Goal: Task Accomplishment & Management: Use online tool/utility

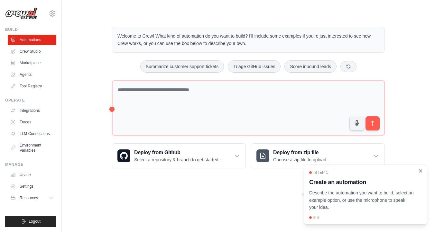
click at [421, 171] on icon "Close walkthrough" at bounding box center [420, 171] width 3 height 3
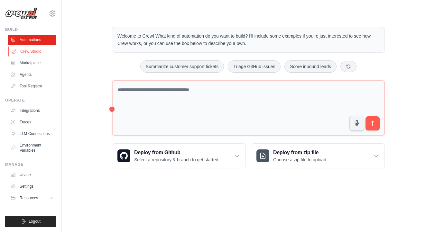
click at [39, 53] on link "Crew Studio" at bounding box center [32, 51] width 49 height 10
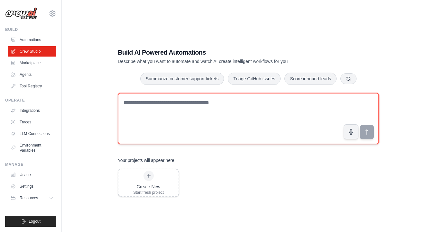
click at [126, 103] on textarea at bounding box center [248, 118] width 261 height 51
type textarea "**********"
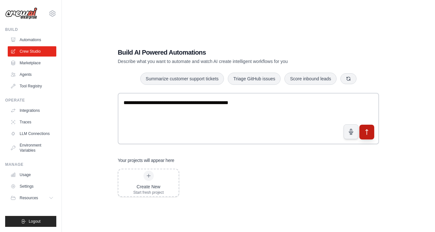
click at [370, 134] on icon "submit" at bounding box center [367, 132] width 7 height 7
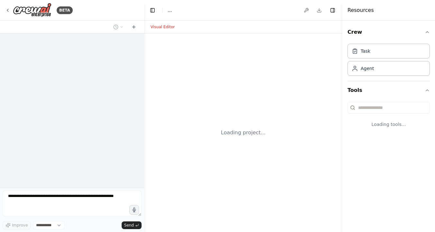
select select "****"
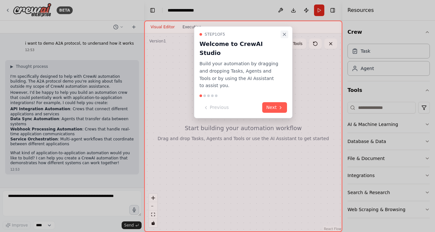
click at [284, 32] on icon "Close walkthrough" at bounding box center [284, 34] width 5 height 5
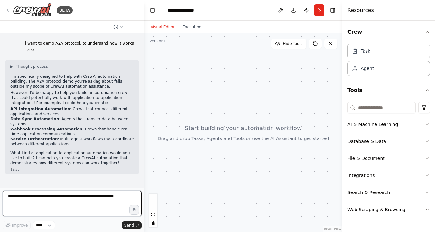
click at [31, 199] on textarea at bounding box center [72, 204] width 139 height 26
type textarea "**********"
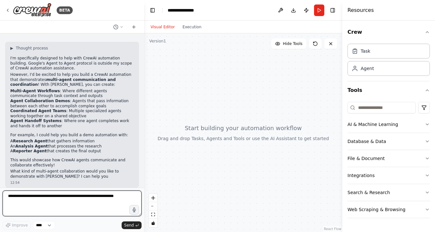
scroll to position [164, 0]
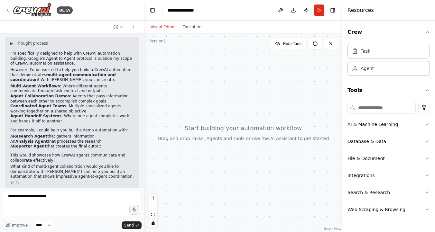
drag, startPoint x: 100, startPoint y: 141, endPoint x: 6, endPoint y: 133, distance: 94.3
click at [6, 133] on div "▶ Thought process I'm specifically designed to help with CrewAI automation buil…" at bounding box center [72, 112] width 134 height 151
copy ul "A Research Agent that gathers information An Analysis Agent that processes the …"
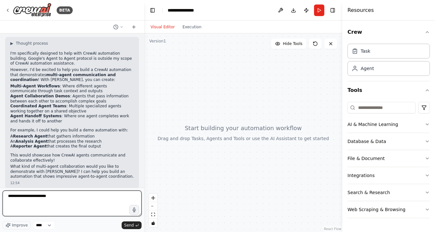
click at [69, 196] on textarea "**********" at bounding box center [72, 204] width 139 height 26
paste textarea "**********"
type textarea "**********"
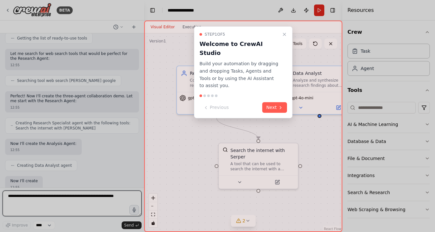
scroll to position [437, 0]
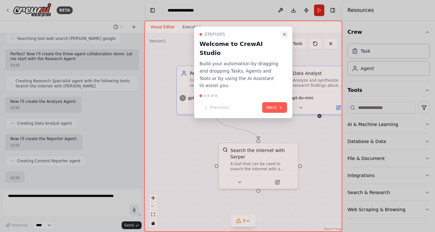
click at [284, 37] on button "Close walkthrough" at bounding box center [285, 35] width 8 height 8
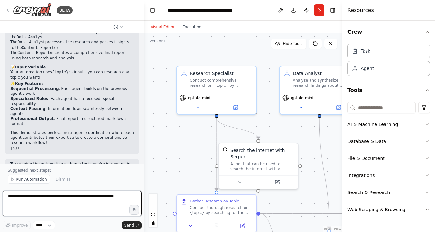
scroll to position [865, 0]
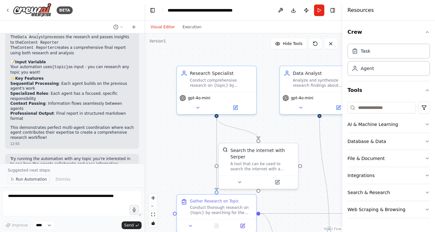
click at [34, 177] on span "Run Automation" at bounding box center [31, 179] width 31 height 5
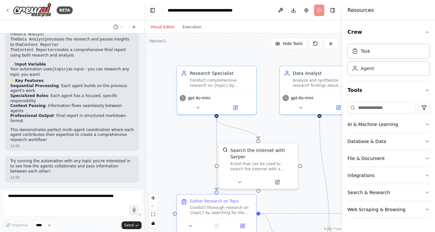
scroll to position [841, 0]
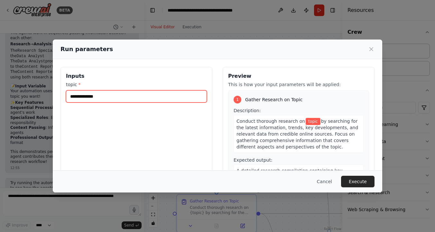
click at [89, 96] on input "topic *" at bounding box center [136, 96] width 141 height 12
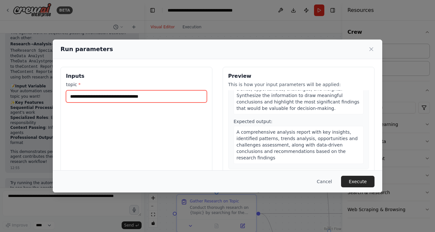
scroll to position [180, 0]
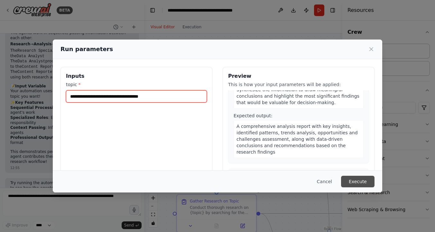
type input "**********"
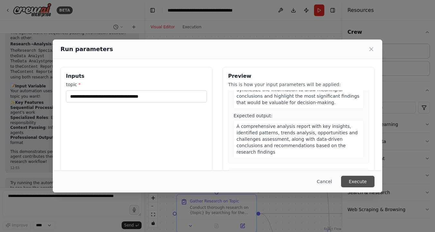
click at [360, 183] on button "Execute" at bounding box center [357, 182] width 33 height 12
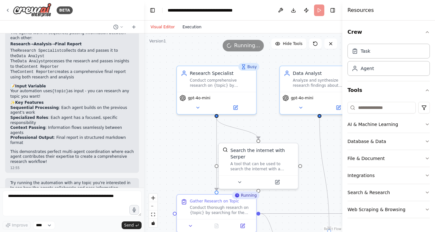
click at [194, 28] on button "Execution" at bounding box center [192, 27] width 27 height 8
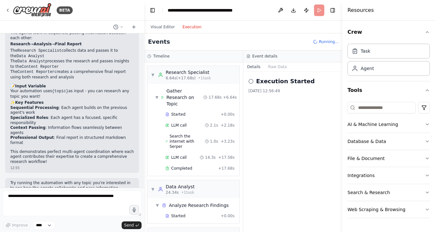
scroll to position [15, 0]
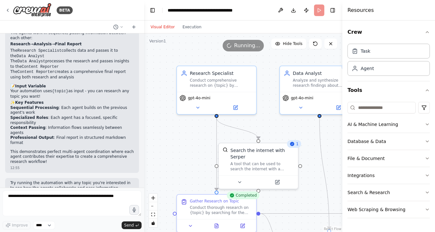
click at [156, 28] on button "Visual Editor" at bounding box center [163, 27] width 32 height 8
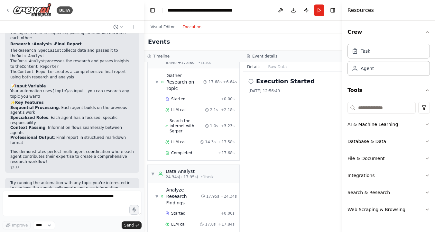
click at [188, 29] on button "Execution" at bounding box center [192, 27] width 27 height 8
click at [272, 69] on button "Raw Data" at bounding box center [278, 66] width 26 height 9
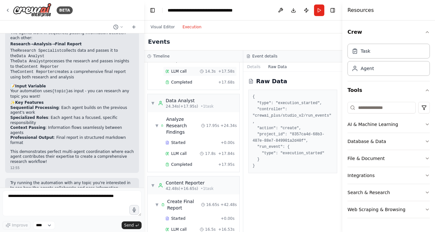
scroll to position [115, 0]
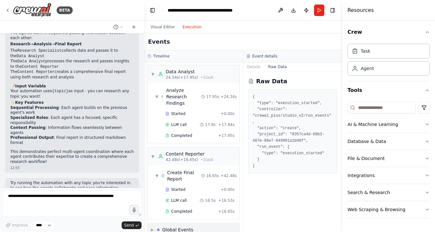
click at [154, 228] on span "▶" at bounding box center [152, 230] width 3 height 5
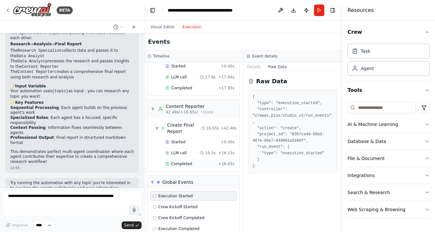
scroll to position [0, 0]
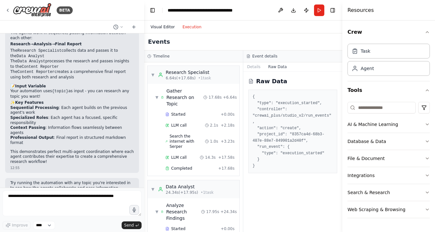
click at [162, 25] on button "Visual Editor" at bounding box center [163, 27] width 32 height 8
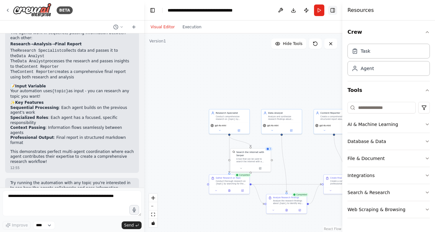
click at [335, 10] on button "Toggle Right Sidebar" at bounding box center [332, 10] width 9 height 9
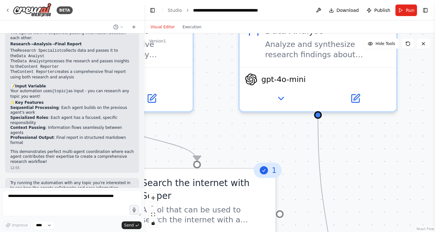
drag, startPoint x: 254, startPoint y: 141, endPoint x: 209, endPoint y: 137, distance: 45.6
click at [209, 137] on div ".deletable-edge-delete-btn { width: 20px; height: 20px; border: 0px solid #ffff…" at bounding box center [289, 132] width 291 height 199
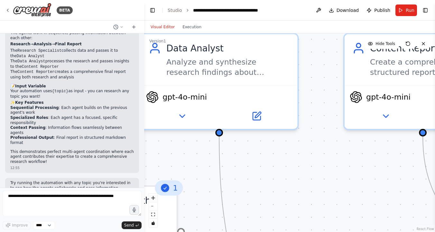
drag, startPoint x: 288, startPoint y: 163, endPoint x: 188, endPoint y: 185, distance: 101.8
click at [188, 185] on div ".deletable-edge-delete-btn { width: 20px; height: 20px; border: 0px solid #ffff…" at bounding box center [289, 132] width 291 height 199
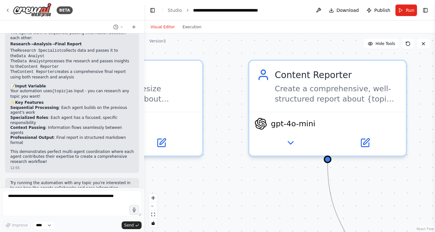
drag, startPoint x: 288, startPoint y: 185, endPoint x: 195, endPoint y: 210, distance: 95.6
click at [195, 210] on div ".deletable-edge-delete-btn { width: 20px; height: 20px; border: 0px solid #ffff…" at bounding box center [289, 132] width 291 height 199
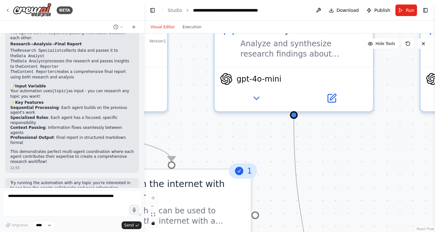
drag, startPoint x: 245, startPoint y: 168, endPoint x: 417, endPoint y: 123, distance: 178.1
click at [417, 123] on div ".deletable-edge-delete-btn { width: 20px; height: 20px; border: 0px solid #ffff…" at bounding box center [289, 132] width 291 height 199
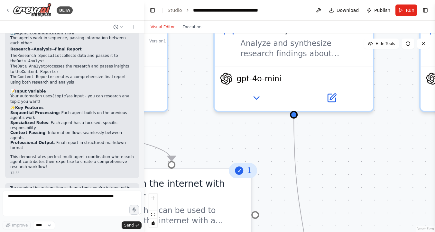
scroll to position [841, 0]
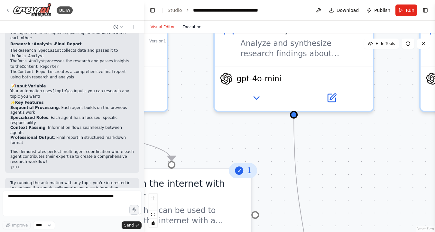
click at [191, 29] on button "Execution" at bounding box center [192, 27] width 27 height 8
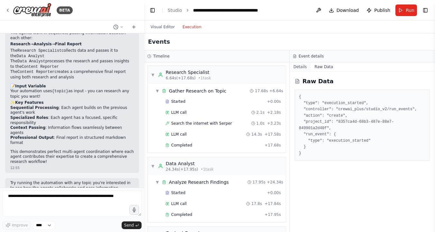
click at [295, 65] on button "Details" at bounding box center [300, 66] width 21 height 9
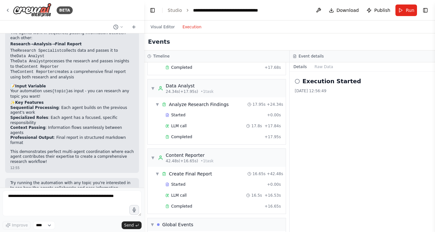
scroll to position [132, 0]
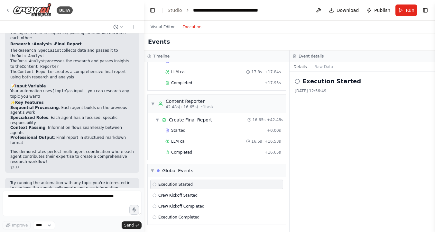
click at [181, 187] on span "Execution Started" at bounding box center [175, 184] width 34 height 5
click at [346, 9] on span "Download" at bounding box center [348, 10] width 23 height 6
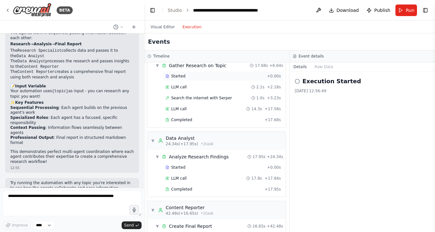
scroll to position [0, 0]
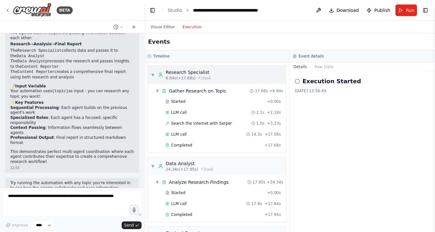
click at [237, 71] on div "▼ Research Specialist 6.64s (+17.68s) • 1 task" at bounding box center [217, 75] width 138 height 18
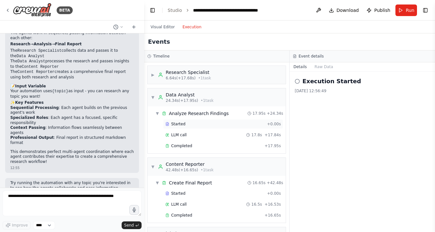
click at [172, 124] on span "Started" at bounding box center [178, 124] width 14 height 5
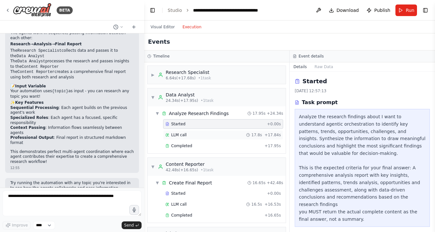
click at [185, 136] on span "LLM call" at bounding box center [178, 135] width 15 height 5
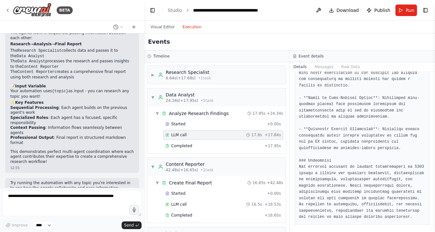
scroll to position [844, 0]
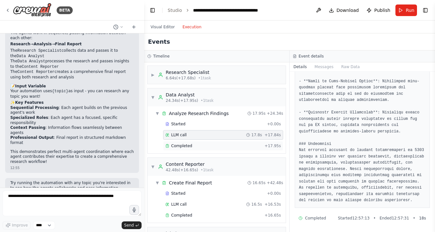
click at [191, 146] on div "Completed" at bounding box center [213, 146] width 97 height 5
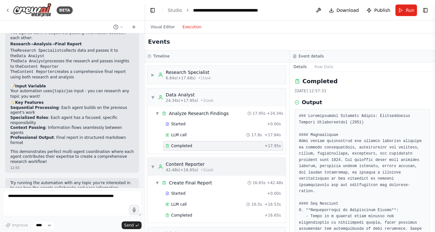
click at [187, 168] on span "42.48s (+16.65s)" at bounding box center [182, 170] width 33 height 5
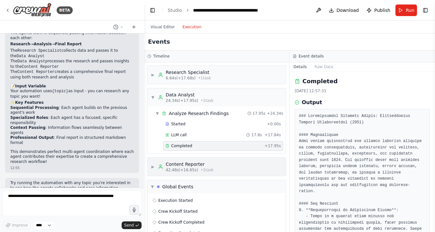
click at [176, 164] on div "Content Reporter" at bounding box center [190, 164] width 48 height 6
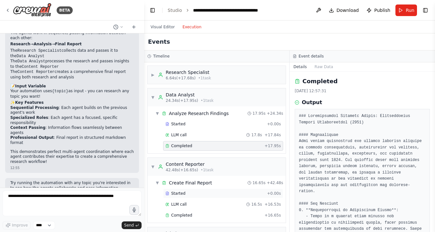
click at [177, 192] on span "Started" at bounding box center [178, 193] width 14 height 5
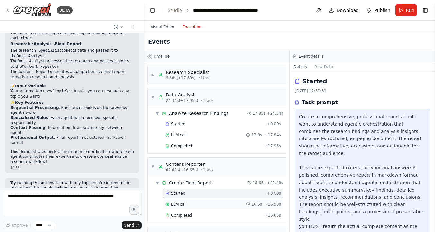
click at [177, 206] on span "LLM call" at bounding box center [178, 204] width 15 height 5
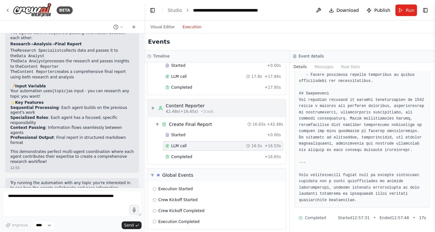
scroll to position [63, 0]
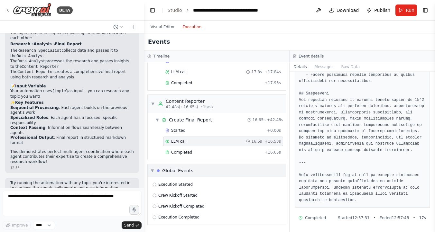
click at [156, 173] on div "▼ Global Events" at bounding box center [172, 171] width 42 height 6
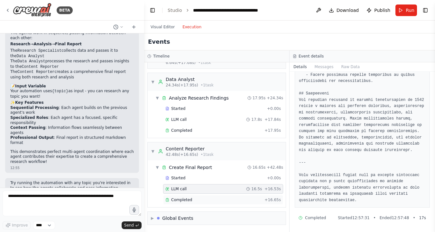
click at [219, 196] on div "Completed + 16.65s" at bounding box center [223, 200] width 120 height 10
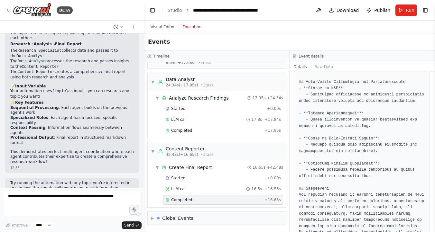
scroll to position [805, 0]
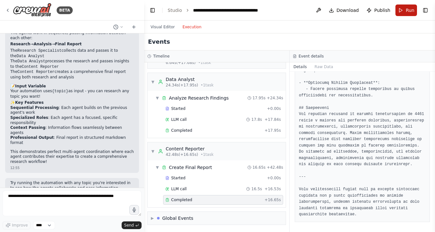
click at [402, 10] on button "Run" at bounding box center [407, 11] width 22 height 12
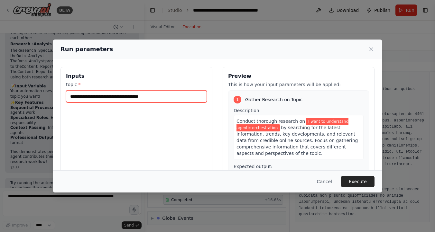
click at [167, 97] on input "**********" at bounding box center [136, 96] width 141 height 12
drag, startPoint x: 167, startPoint y: 97, endPoint x: 115, endPoint y: 98, distance: 51.8
click at [115, 98] on input "**********" at bounding box center [136, 96] width 141 height 12
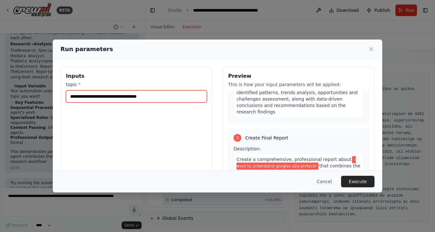
scroll to position [222, 0]
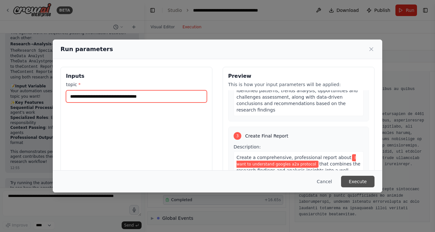
type input "**********"
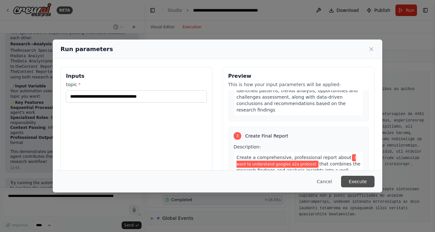
click at [353, 178] on button "Execute" at bounding box center [357, 182] width 33 height 12
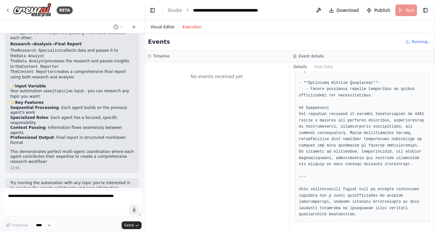
click at [166, 27] on button "Visual Editor" at bounding box center [163, 27] width 32 height 8
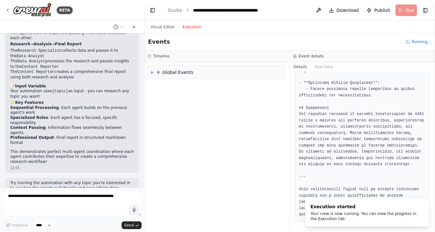
click at [180, 27] on button "Execution" at bounding box center [192, 27] width 27 height 8
click at [153, 71] on span "▶" at bounding box center [152, 72] width 3 height 5
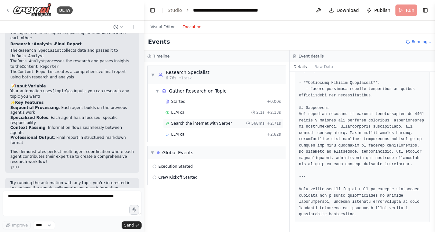
click at [217, 124] on span "Search the internet with Serper" at bounding box center [201, 123] width 61 height 5
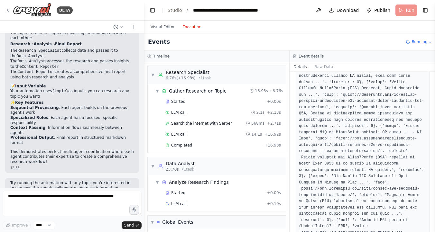
scroll to position [30, 0]
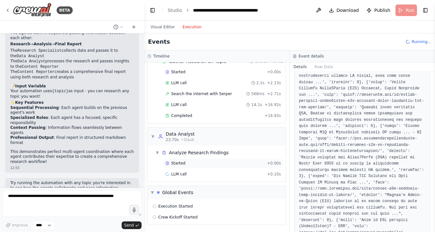
click at [184, 163] on span "Started" at bounding box center [178, 163] width 14 height 5
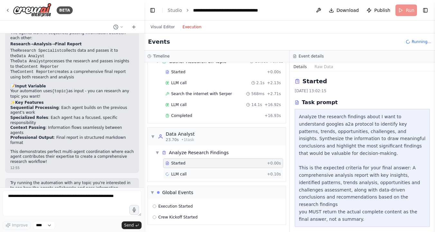
click at [198, 173] on div "LLM call + 0.10s" at bounding box center [223, 174] width 116 height 5
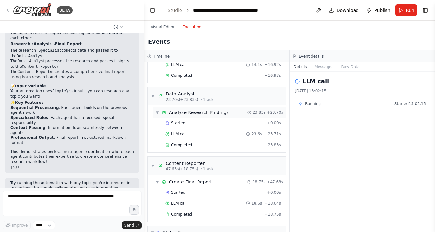
scroll to position [75, 0]
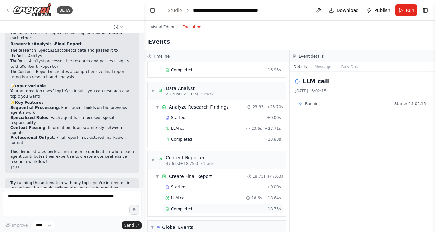
click at [180, 212] on div "Completed + 18.75s" at bounding box center [223, 209] width 120 height 10
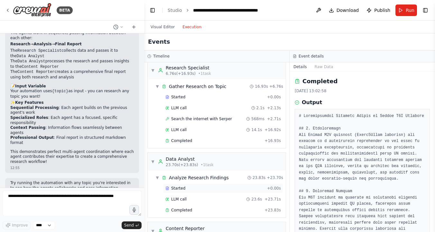
scroll to position [0, 0]
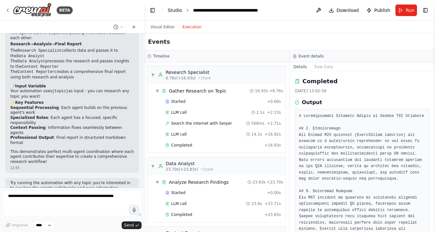
click at [175, 11] on link "Studio" at bounding box center [175, 10] width 14 height 5
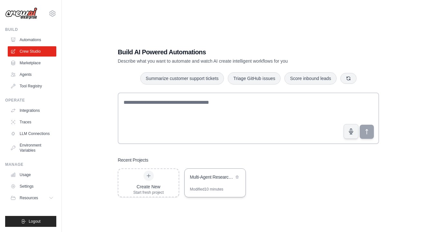
click at [214, 180] on div "Multi-Agent Research & Analysis Workflow" at bounding box center [212, 177] width 44 height 6
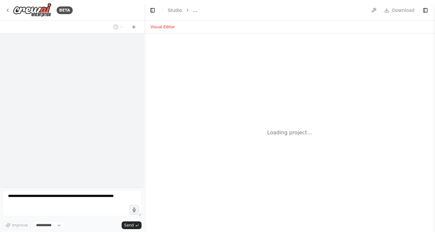
select select "****"
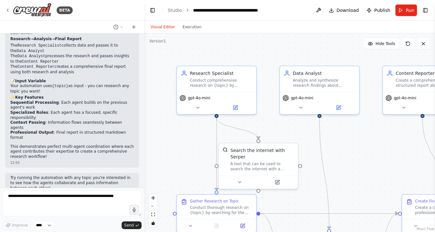
scroll to position [841, 0]
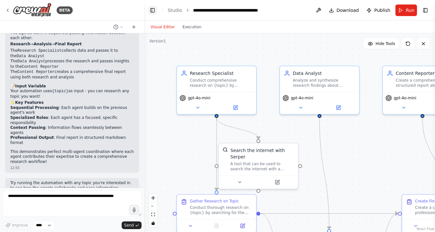
click at [153, 11] on button "Toggle Left Sidebar" at bounding box center [152, 10] width 9 height 9
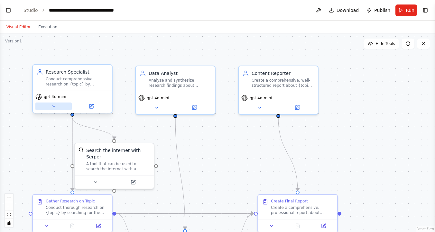
click at [54, 107] on icon at bounding box center [53, 106] width 3 height 1
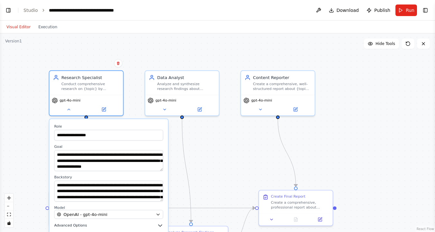
click at [159, 225] on icon "button" at bounding box center [160, 226] width 6 height 6
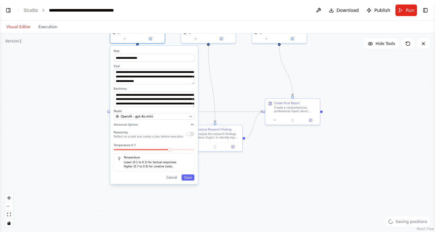
drag, startPoint x: 234, startPoint y: 156, endPoint x: 264, endPoint y: 74, distance: 87.5
click at [264, 74] on div "**********" at bounding box center [217, 132] width 435 height 199
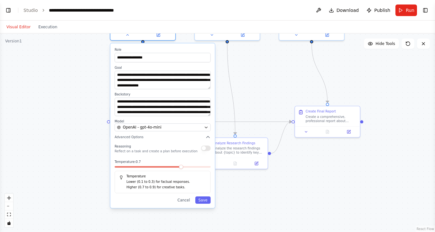
drag, startPoint x: 94, startPoint y: 130, endPoint x: 91, endPoint y: 144, distance: 14.1
click at [91, 144] on div "**********" at bounding box center [217, 132] width 435 height 199
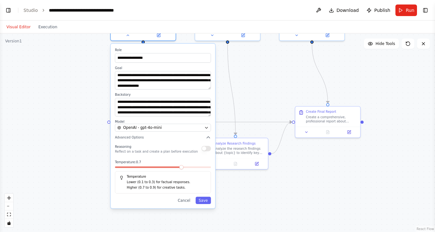
click at [265, 73] on div "**********" at bounding box center [217, 132] width 435 height 199
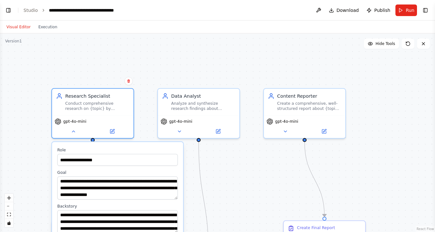
drag, startPoint x: 265, startPoint y: 73, endPoint x: 246, endPoint y: 179, distance: 107.6
click at [246, 179] on div "**********" at bounding box center [217, 132] width 435 height 199
click at [144, 102] on div "**********" at bounding box center [217, 132] width 435 height 199
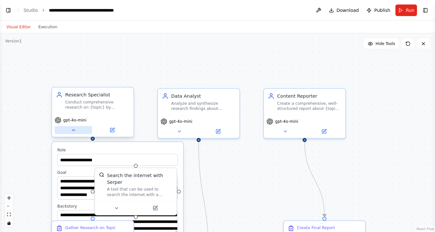
click at [74, 131] on icon at bounding box center [73, 130] width 5 height 5
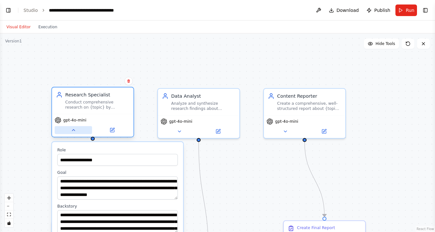
click at [74, 131] on icon at bounding box center [73, 130] width 5 height 5
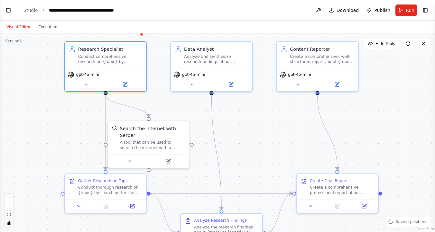
drag, startPoint x: 182, startPoint y: 156, endPoint x: 195, endPoint y: 109, distance: 48.7
click at [195, 109] on div ".deletable-edge-delete-btn { width: 20px; height: 20px; border: 0px solid #ffff…" at bounding box center [217, 132] width 435 height 199
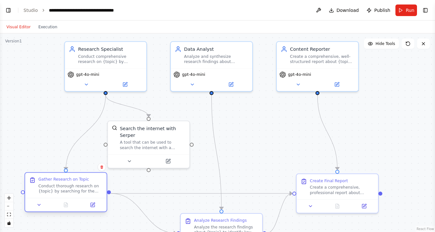
drag, startPoint x: 105, startPoint y: 188, endPoint x: 64, endPoint y: 186, distance: 40.6
click at [64, 186] on div "Conduct thorough research on {topic} by searching for the latest information, t…" at bounding box center [70, 189] width 64 height 11
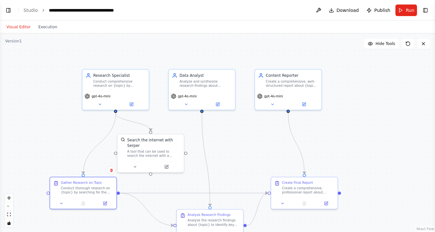
drag, startPoint x: 228, startPoint y: 162, endPoint x: 230, endPoint y: 165, distance: 3.9
click at [230, 165] on div ".deletable-edge-delete-btn { width: 20px; height: 20px; border: 0px solid #ffff…" at bounding box center [217, 132] width 435 height 199
click at [187, 105] on icon at bounding box center [186, 103] width 4 height 4
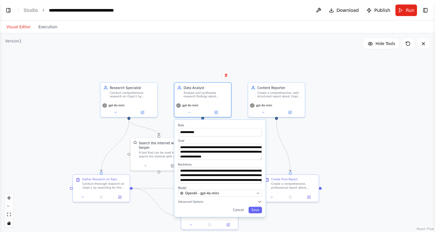
click at [322, 132] on div ".deletable-edge-delete-btn { width: 20px; height: 20px; border: 0px solid #ffff…" at bounding box center [217, 132] width 435 height 199
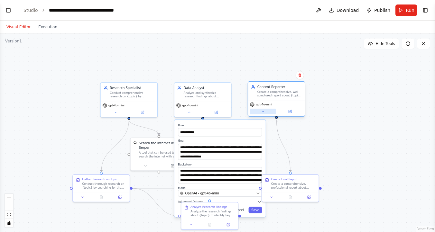
click at [266, 111] on button at bounding box center [263, 111] width 26 height 5
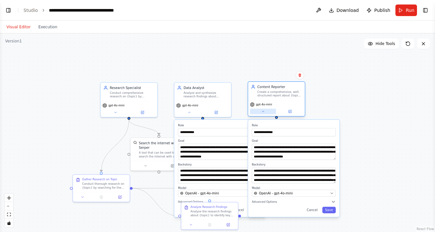
click at [264, 111] on icon at bounding box center [263, 112] width 4 height 4
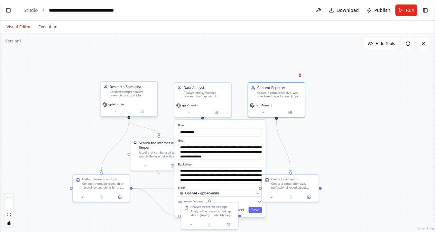
click at [113, 106] on span "gpt-4o-mini" at bounding box center [116, 105] width 16 height 4
click at [129, 99] on div "Research Specialist Conduct comprehensive research on {topic} by gathering info…" at bounding box center [129, 91] width 57 height 18
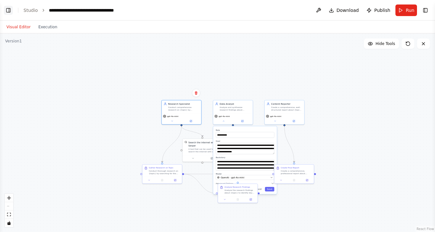
click at [8, 8] on button "Toggle Left Sidebar" at bounding box center [8, 10] width 9 height 9
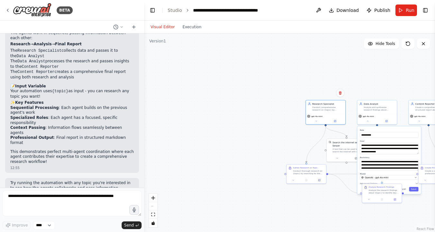
click at [158, 75] on div ".deletable-edge-delete-btn { width: 20px; height: 20px; border: 0px solid #ffff…" at bounding box center [289, 132] width 291 height 199
click at [173, 11] on link "Studio" at bounding box center [175, 10] width 14 height 5
click at [176, 9] on link "Studio" at bounding box center [175, 10] width 14 height 5
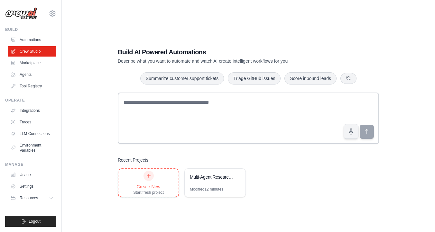
click at [150, 175] on icon at bounding box center [148, 175] width 5 height 5
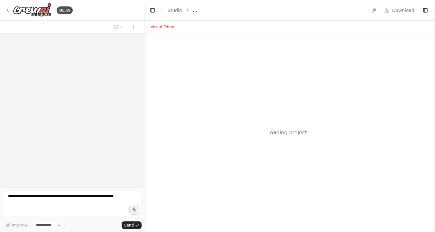
select select "****"
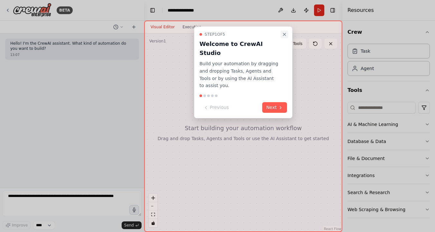
click at [285, 33] on icon "Close walkthrough" at bounding box center [284, 34] width 5 height 5
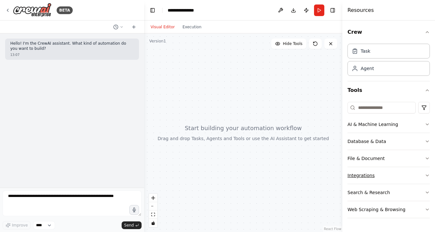
click at [423, 174] on button "Integrations" at bounding box center [389, 175] width 82 height 17
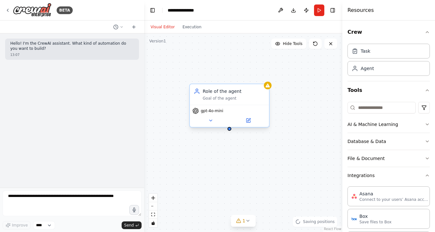
click at [223, 99] on div "Goal of the agent" at bounding box center [234, 98] width 62 height 5
click at [211, 121] on icon at bounding box center [210, 120] width 5 height 5
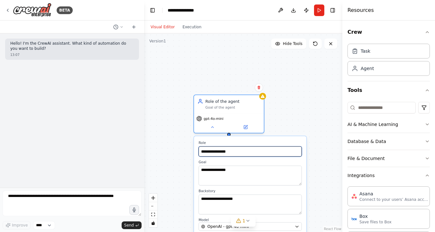
click at [238, 154] on input "**********" at bounding box center [250, 152] width 103 height 10
drag, startPoint x: 238, startPoint y: 154, endPoint x: 187, endPoint y: 152, distance: 50.6
click at [187, 152] on div "**********" at bounding box center [243, 132] width 198 height 199
drag, startPoint x: 235, startPoint y: 153, endPoint x: 198, endPoint y: 151, distance: 37.1
click at [198, 151] on div "**********" at bounding box center [250, 196] width 112 height 120
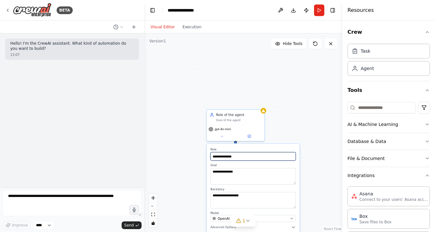
type input "**********"
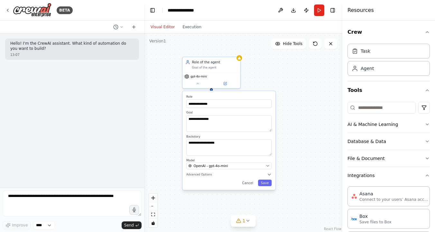
drag, startPoint x: 320, startPoint y: 120, endPoint x: 295, endPoint y: 68, distance: 58.0
click at [295, 68] on div "**********" at bounding box center [243, 132] width 198 height 199
click at [263, 183] on button "Save" at bounding box center [265, 183] width 14 height 6
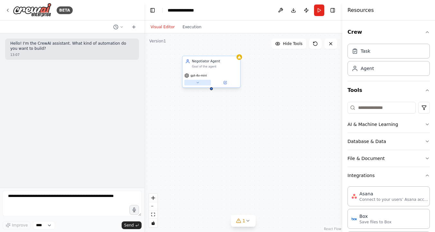
click at [197, 84] on icon at bounding box center [198, 83] width 4 height 4
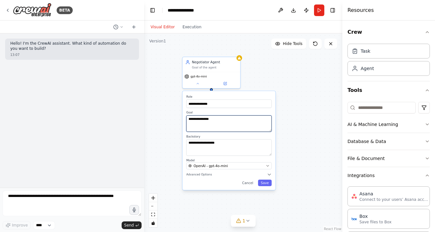
click at [200, 119] on textarea "**********" at bounding box center [228, 124] width 85 height 16
drag, startPoint x: 221, startPoint y: 118, endPoint x: 172, endPoint y: 117, distance: 49.3
click at [172, 117] on div "**********" at bounding box center [243, 132] width 198 height 199
click at [224, 117] on textarea "**********" at bounding box center [228, 124] width 85 height 16
drag, startPoint x: 221, startPoint y: 118, endPoint x: 182, endPoint y: 118, distance: 38.9
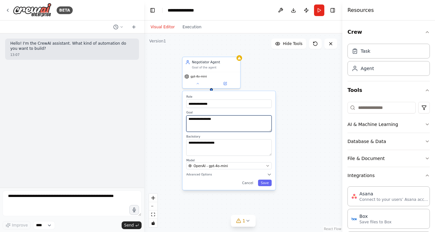
click at [182, 118] on div "**********" at bounding box center [229, 141] width 94 height 100
type textarea "*"
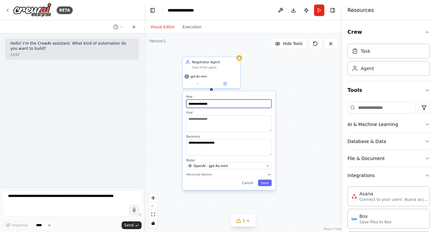
drag, startPoint x: 219, startPoint y: 103, endPoint x: 184, endPoint y: 101, distance: 34.9
click at [184, 101] on div "**********" at bounding box center [228, 140] width 93 height 99
type input "*"
type input "**********"
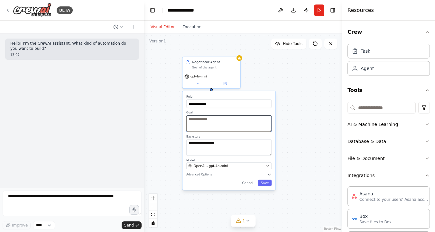
click at [201, 119] on textarea at bounding box center [228, 124] width 85 height 16
type textarea "**********"
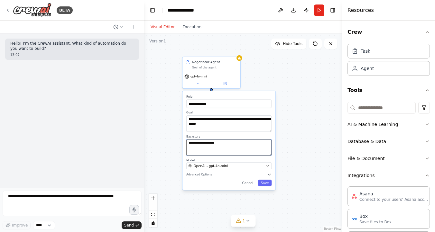
drag, startPoint x: 226, startPoint y: 143, endPoint x: 184, endPoint y: 142, distance: 41.8
click at [184, 142] on div "**********" at bounding box center [228, 140] width 93 height 99
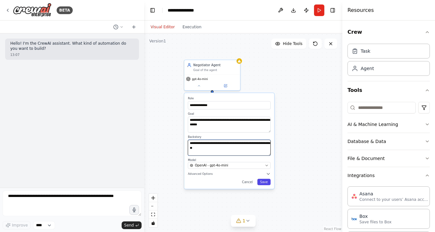
type textarea "**********"
click at [265, 183] on button "Save" at bounding box center [263, 182] width 13 height 6
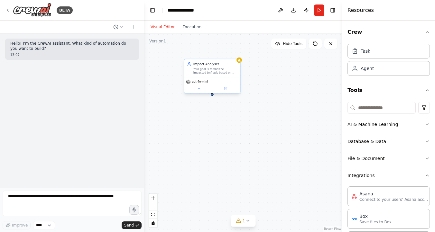
click at [200, 91] on div "gpt-4o-mini" at bounding box center [212, 86] width 56 height 16
click at [199, 88] on icon at bounding box center [199, 88] width 2 height 1
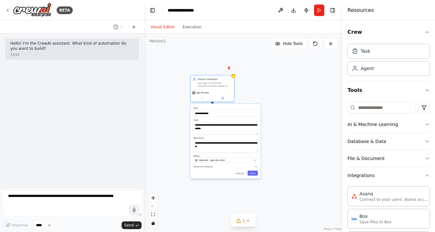
click at [252, 169] on div "**********" at bounding box center [226, 141] width 70 height 75
click at [257, 168] on icon "button" at bounding box center [256, 167] width 4 height 4
click at [255, 210] on button "Save" at bounding box center [252, 209] width 10 height 5
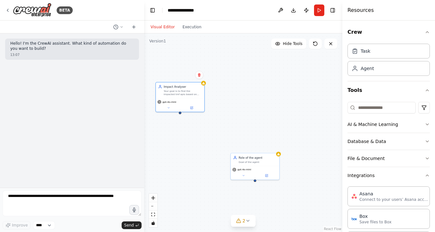
drag, startPoint x: 206, startPoint y: 99, endPoint x: 181, endPoint y: 114, distance: 29.1
click at [181, 114] on div "Impact Analyser Your goal is to find the impacted tmf apis based on requirement…" at bounding box center [243, 132] width 198 height 199
click at [267, 163] on div "Goal of the agent" at bounding box center [257, 162] width 37 height 3
click at [274, 148] on icon at bounding box center [273, 147] width 3 height 4
click at [253, 147] on button "Confirm" at bounding box center [255, 147] width 23 height 8
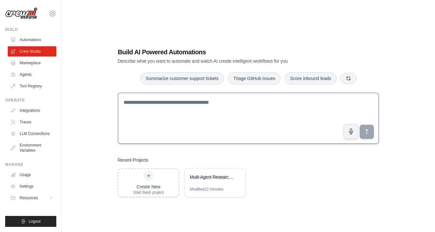
scroll to position [13, 0]
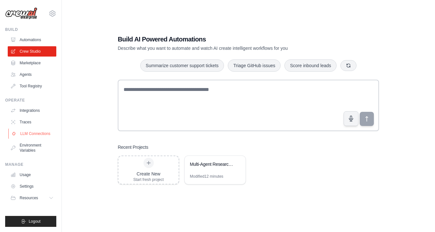
click at [39, 136] on link "LLM Connections" at bounding box center [32, 134] width 49 height 10
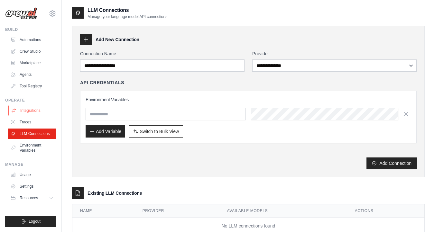
click at [25, 113] on link "Integrations" at bounding box center [32, 111] width 49 height 10
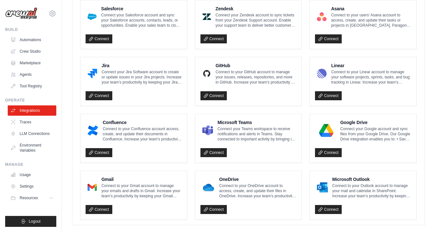
scroll to position [372, 0]
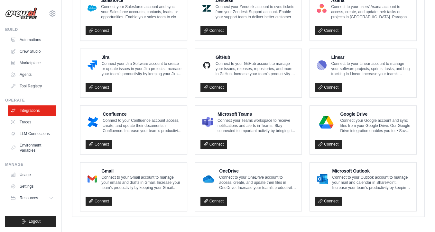
click at [150, 138] on div "Connect" at bounding box center [134, 142] width 96 height 13
click at [101, 143] on link "Connect" at bounding box center [99, 144] width 27 height 9
click at [109, 115] on h4 "Confluence" at bounding box center [142, 114] width 79 height 6
click at [45, 123] on link "Traces" at bounding box center [32, 122] width 49 height 10
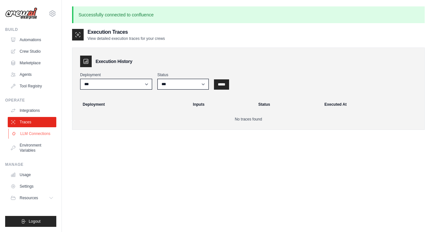
click at [38, 135] on link "LLM Connections" at bounding box center [32, 134] width 49 height 10
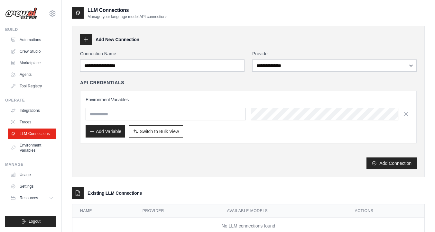
scroll to position [19, 0]
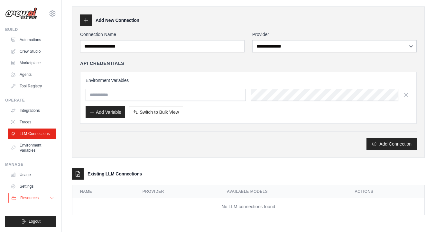
click at [31, 196] on span "Resources" at bounding box center [29, 198] width 18 height 5
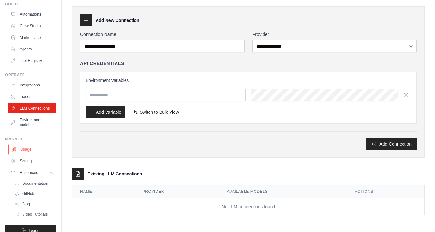
scroll to position [35, 0]
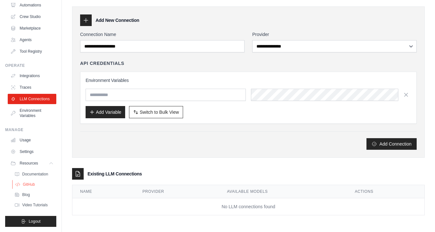
click at [30, 184] on span "GitHub" at bounding box center [29, 184] width 12 height 5
